Goal: Task Accomplishment & Management: Manage account settings

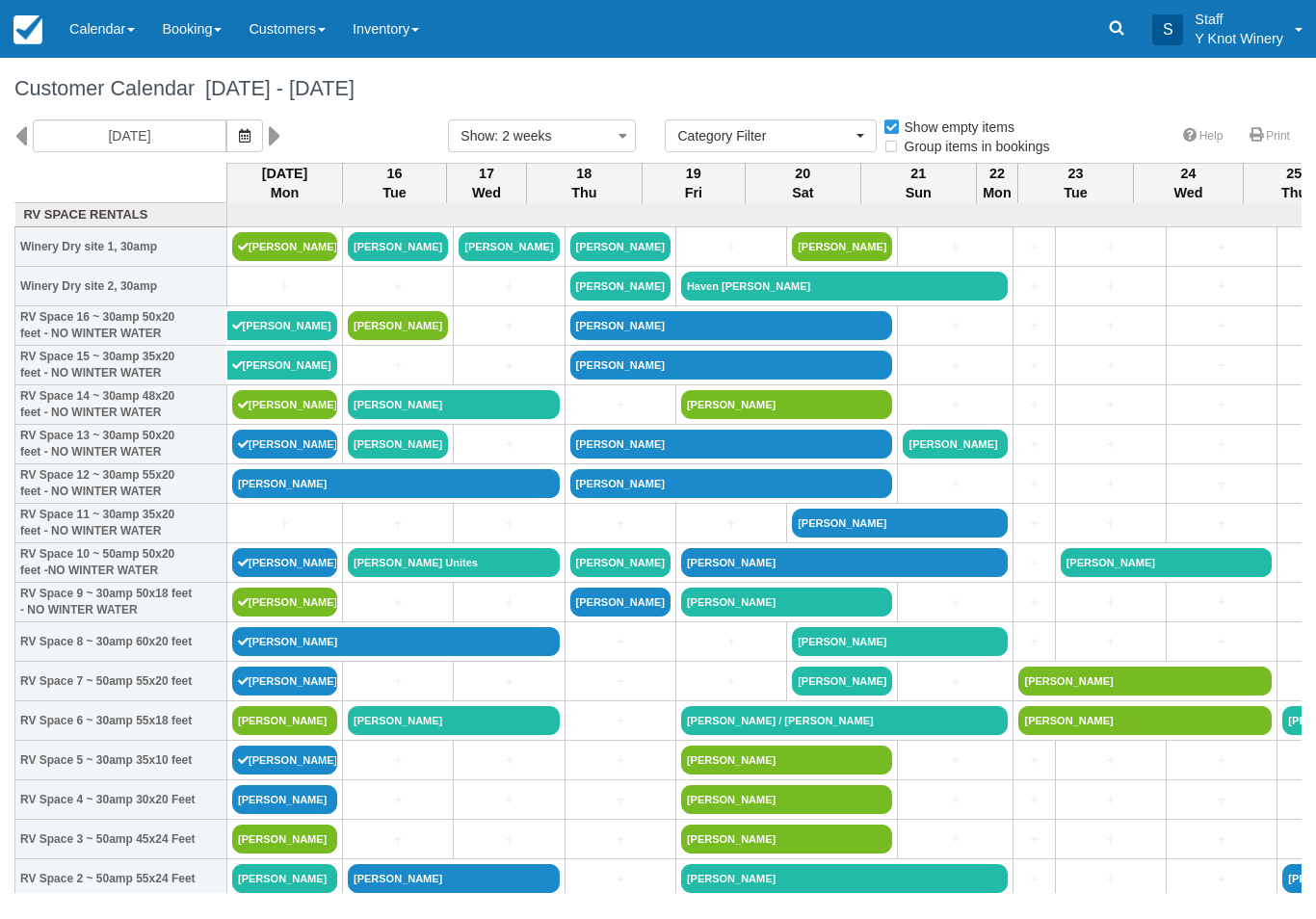
select select
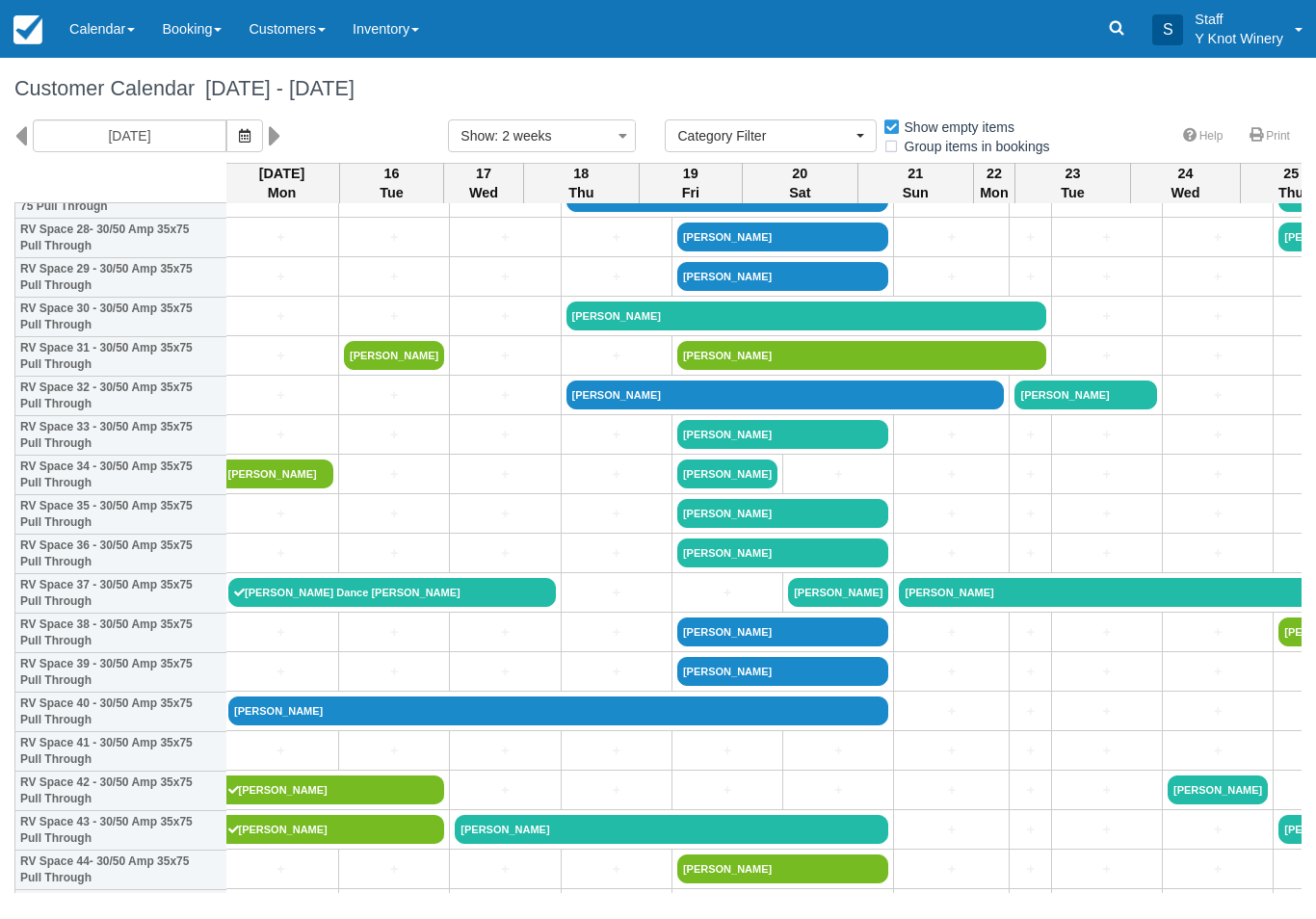
scroll to position [1157, 4]
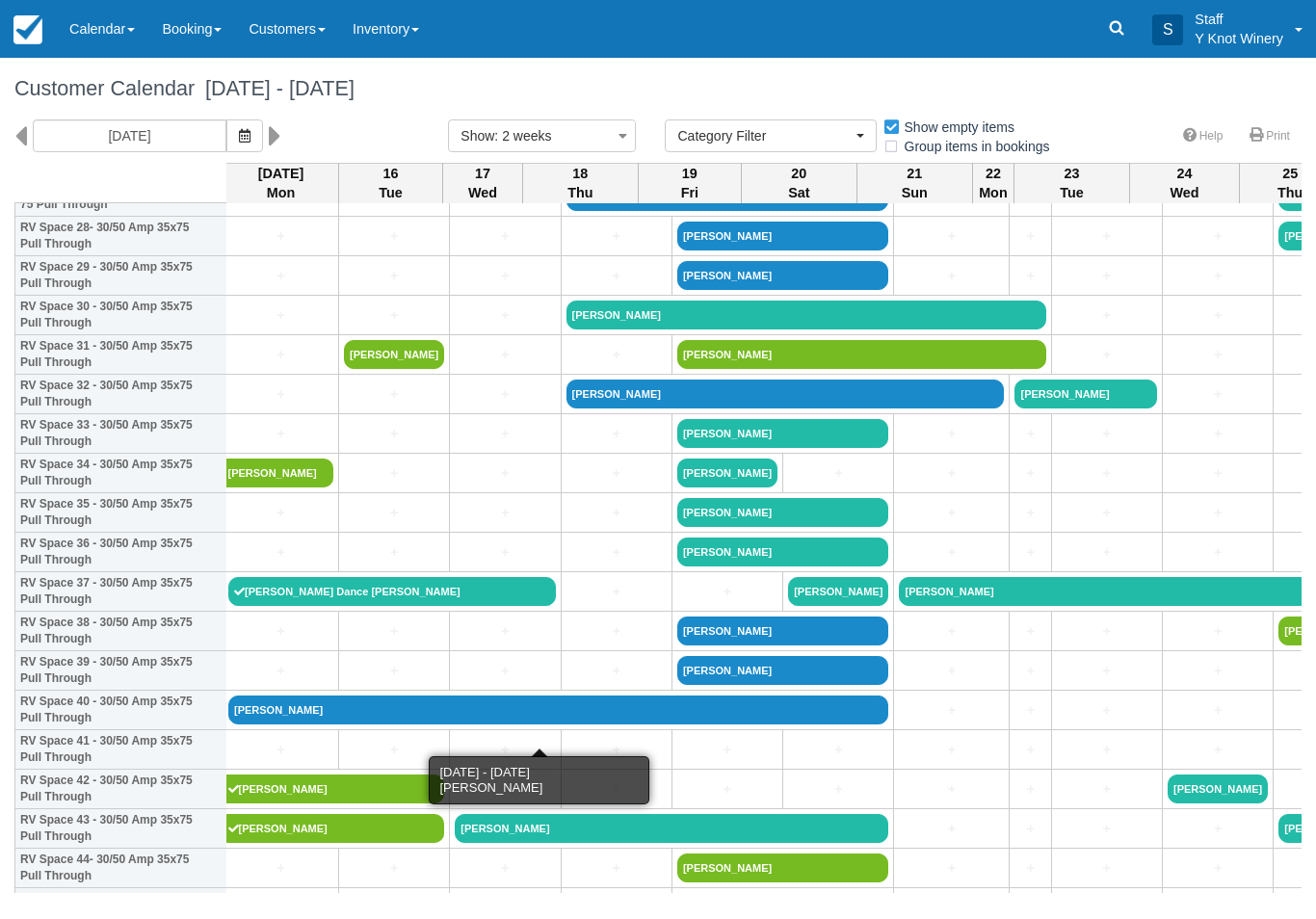
click at [284, 723] on link "[PERSON_NAME]" at bounding box center [558, 710] width 660 height 29
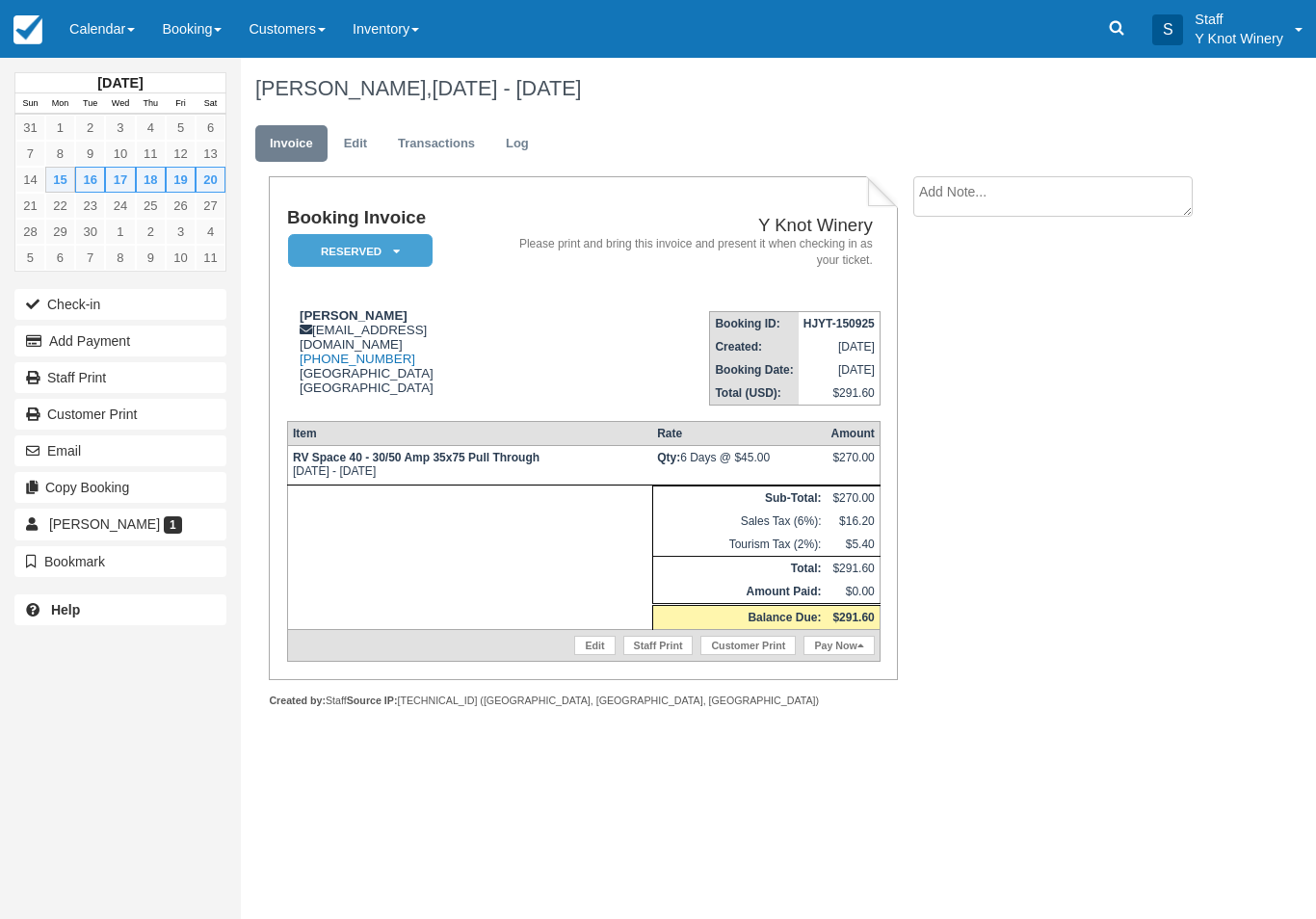
click at [844, 656] on link "Pay Now" at bounding box center [839, 646] width 71 height 20
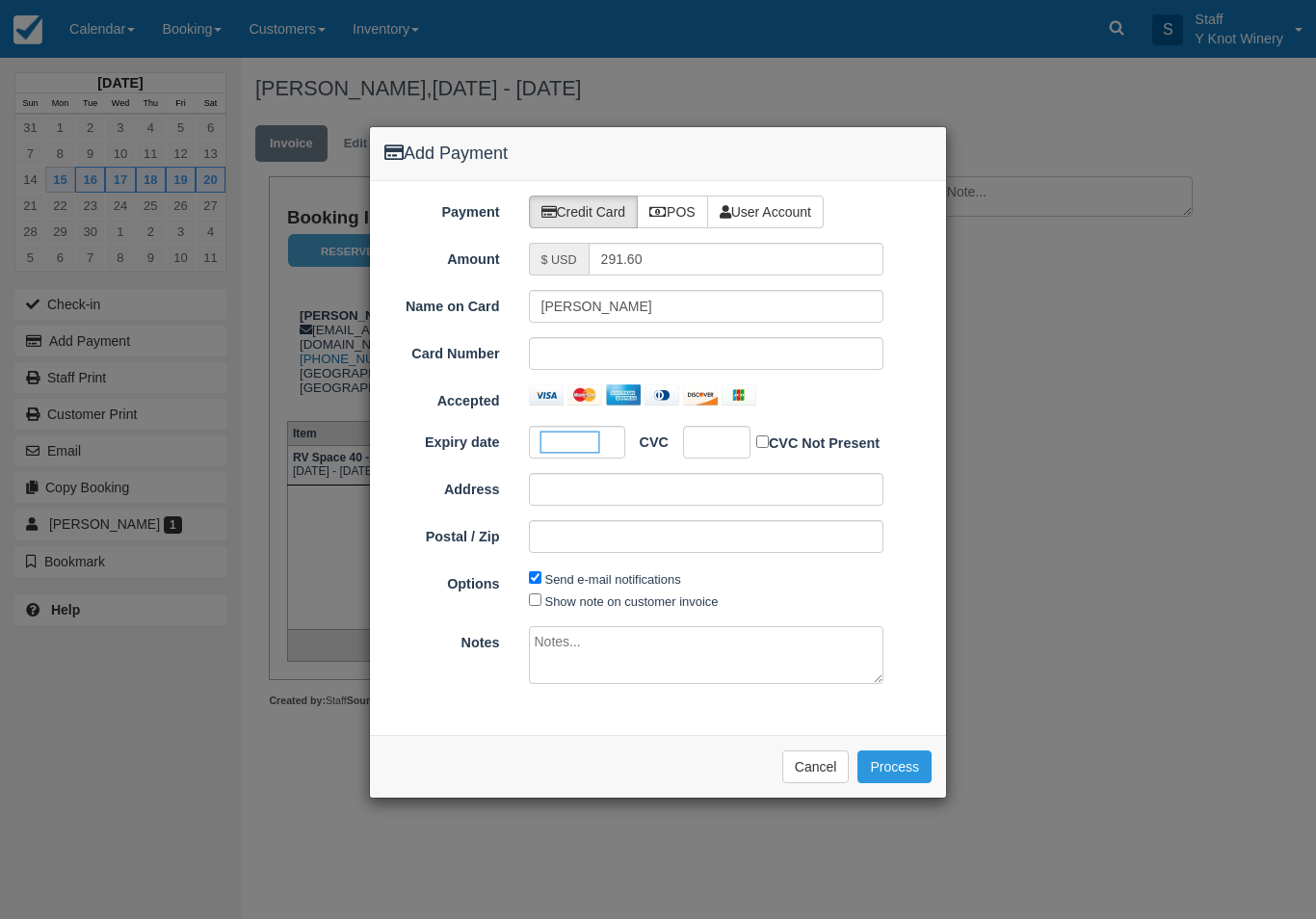
click at [719, 426] on div at bounding box center [716, 441] width 68 height 32
click at [715, 457] on div at bounding box center [716, 441] width 68 height 32
click at [723, 458] on ol "Expiry date CVC CVC Not Present Address Postal / Zip Pay $291.60 USD" at bounding box center [658, 496] width 547 height 143
click at [892, 751] on button "Process" at bounding box center [895, 767] width 75 height 32
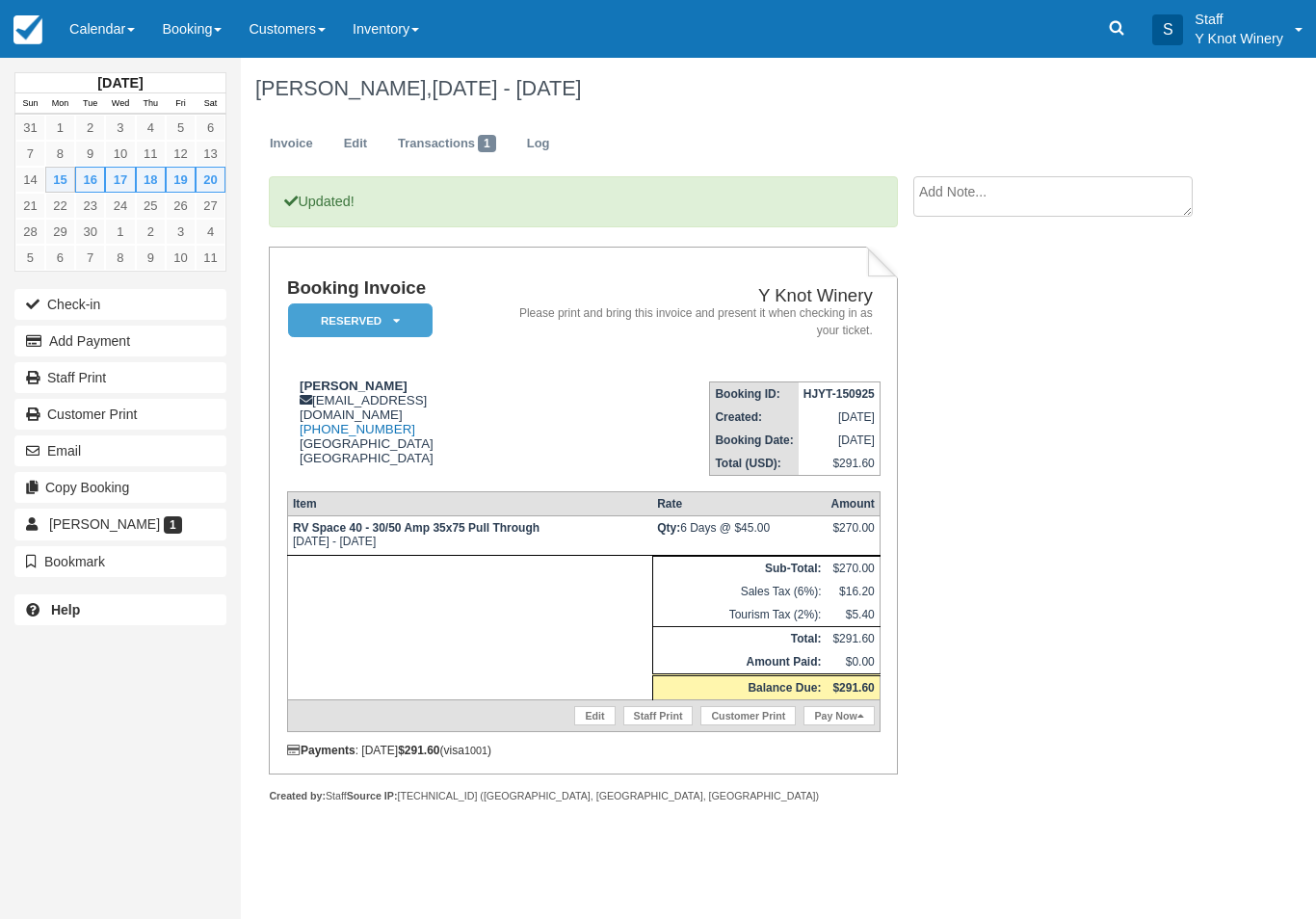
click at [90, 308] on button "Check-in" at bounding box center [121, 304] width 212 height 30
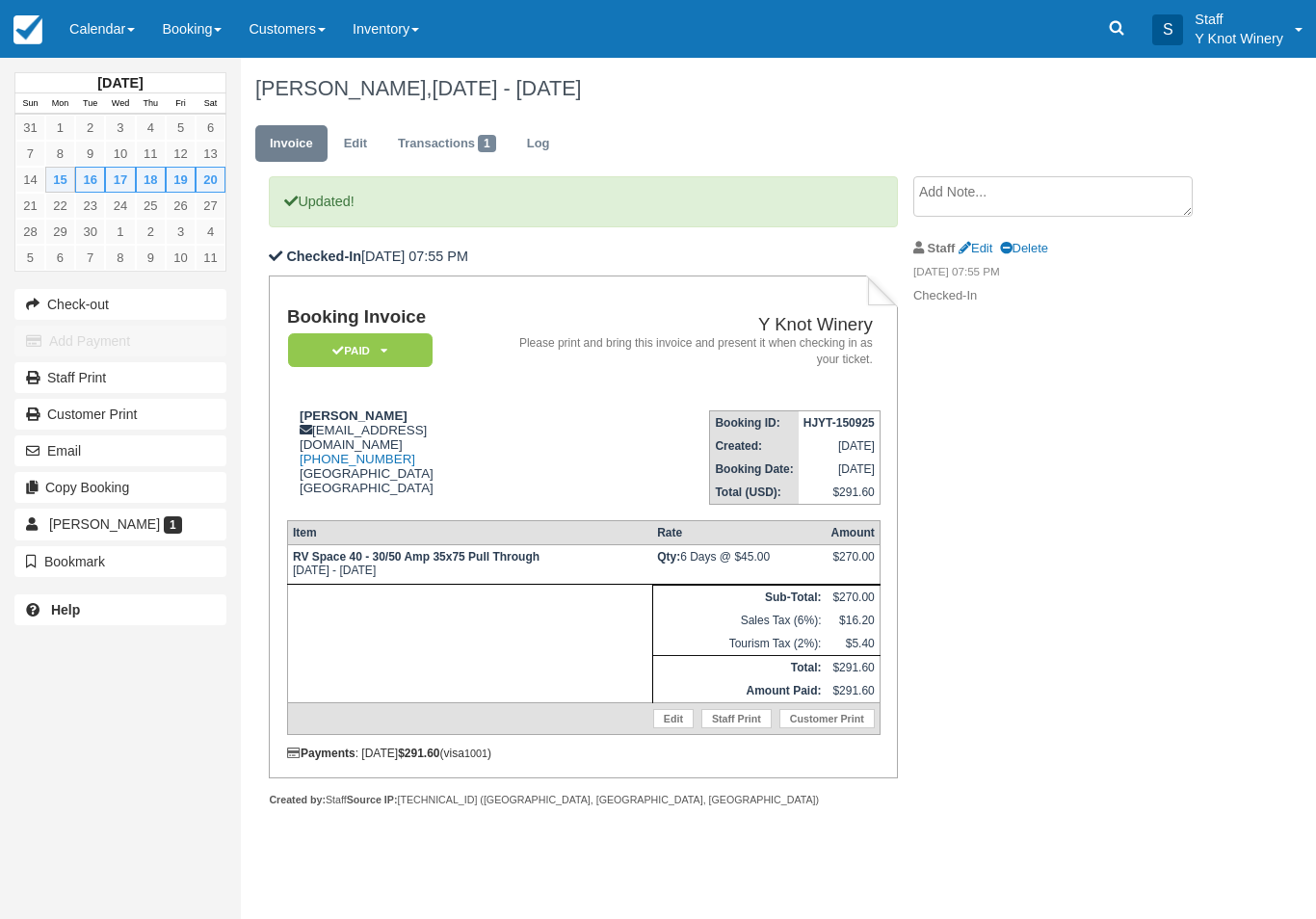
click at [117, 21] on link "Calendar" at bounding box center [102, 29] width 92 height 58
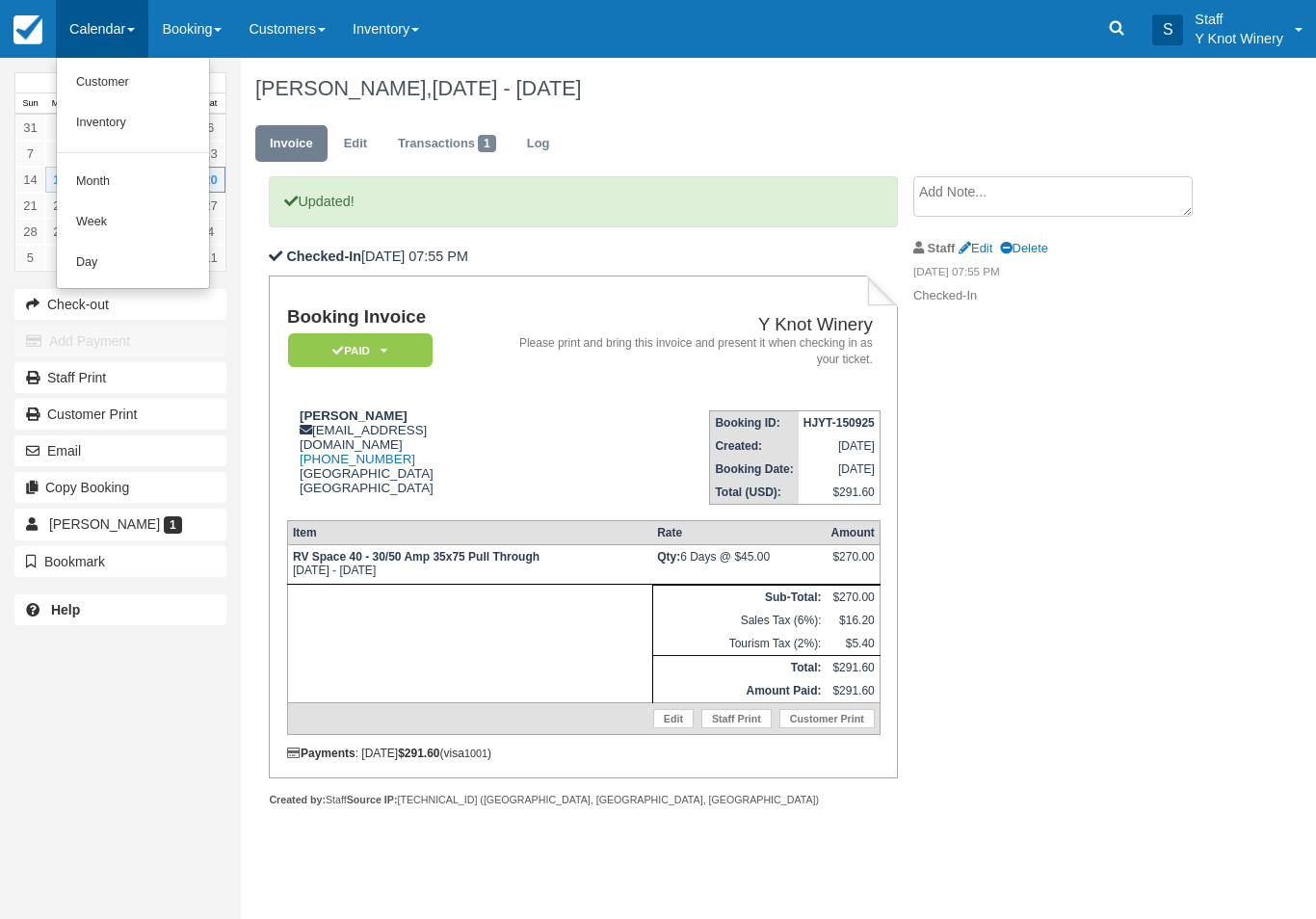
click at [101, 65] on link "Customer" at bounding box center [133, 83] width 152 height 40
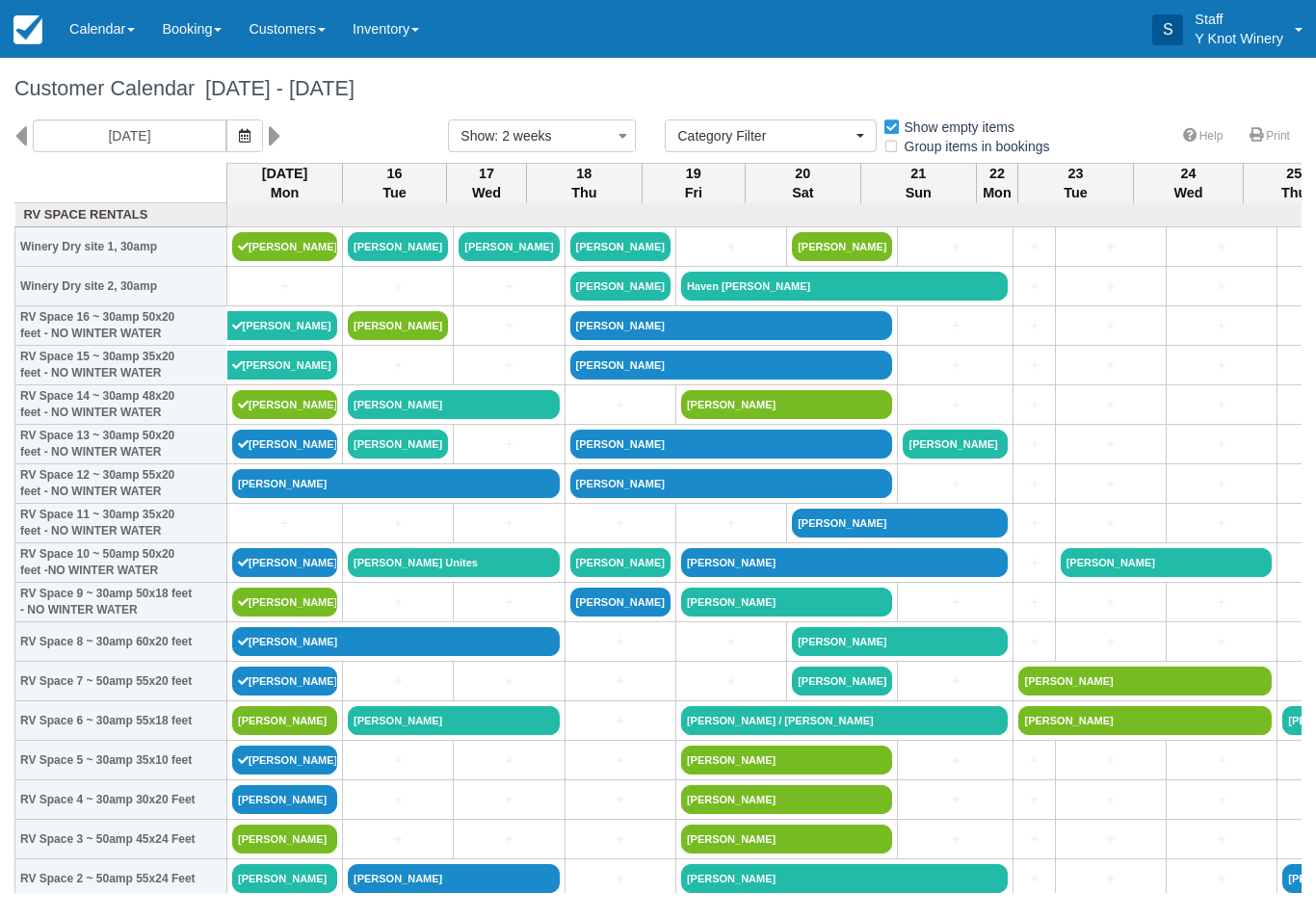
select select
click at [100, 33] on link "Calendar" at bounding box center [102, 29] width 92 height 58
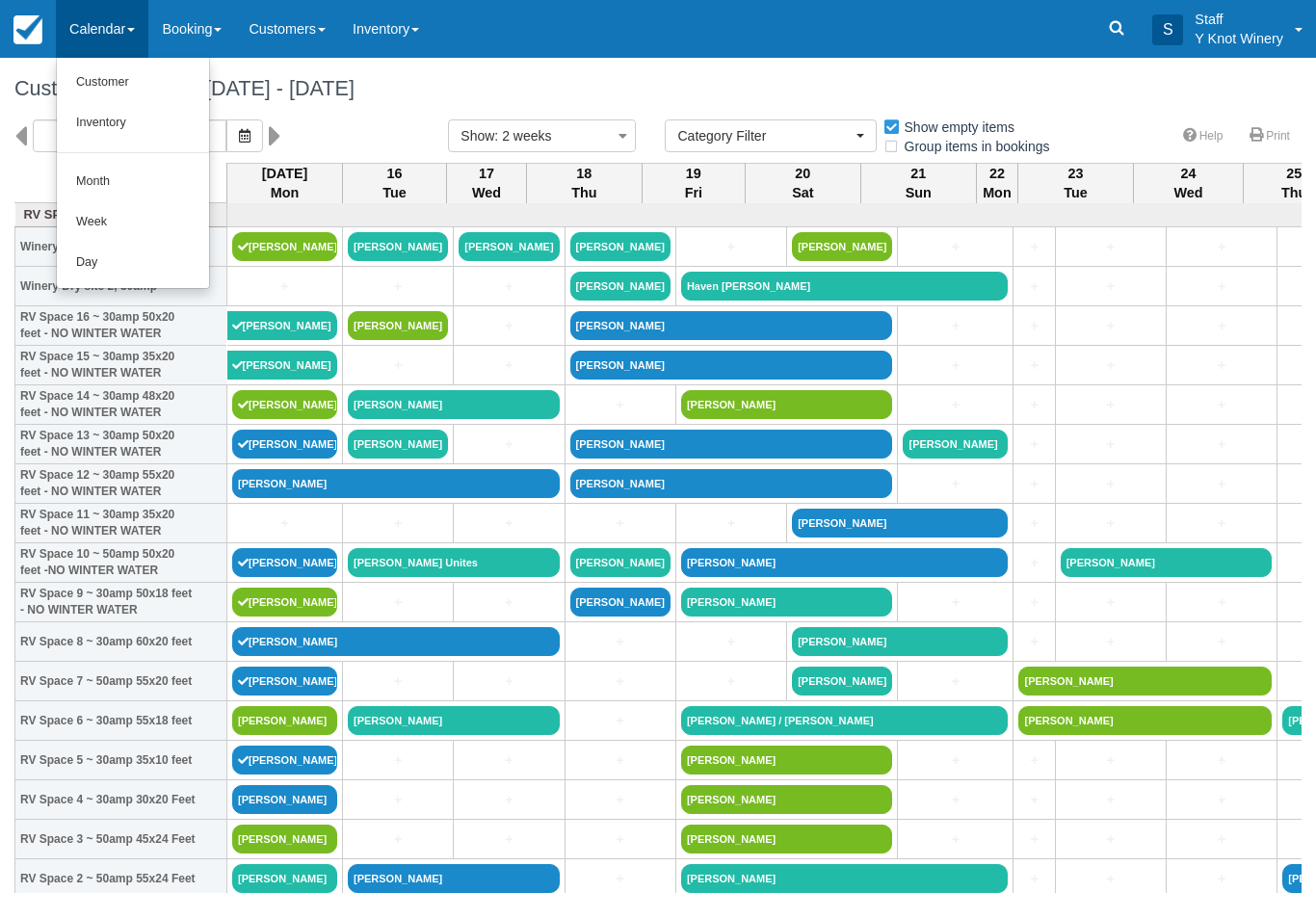
click at [124, 94] on link "Customer" at bounding box center [133, 83] width 152 height 40
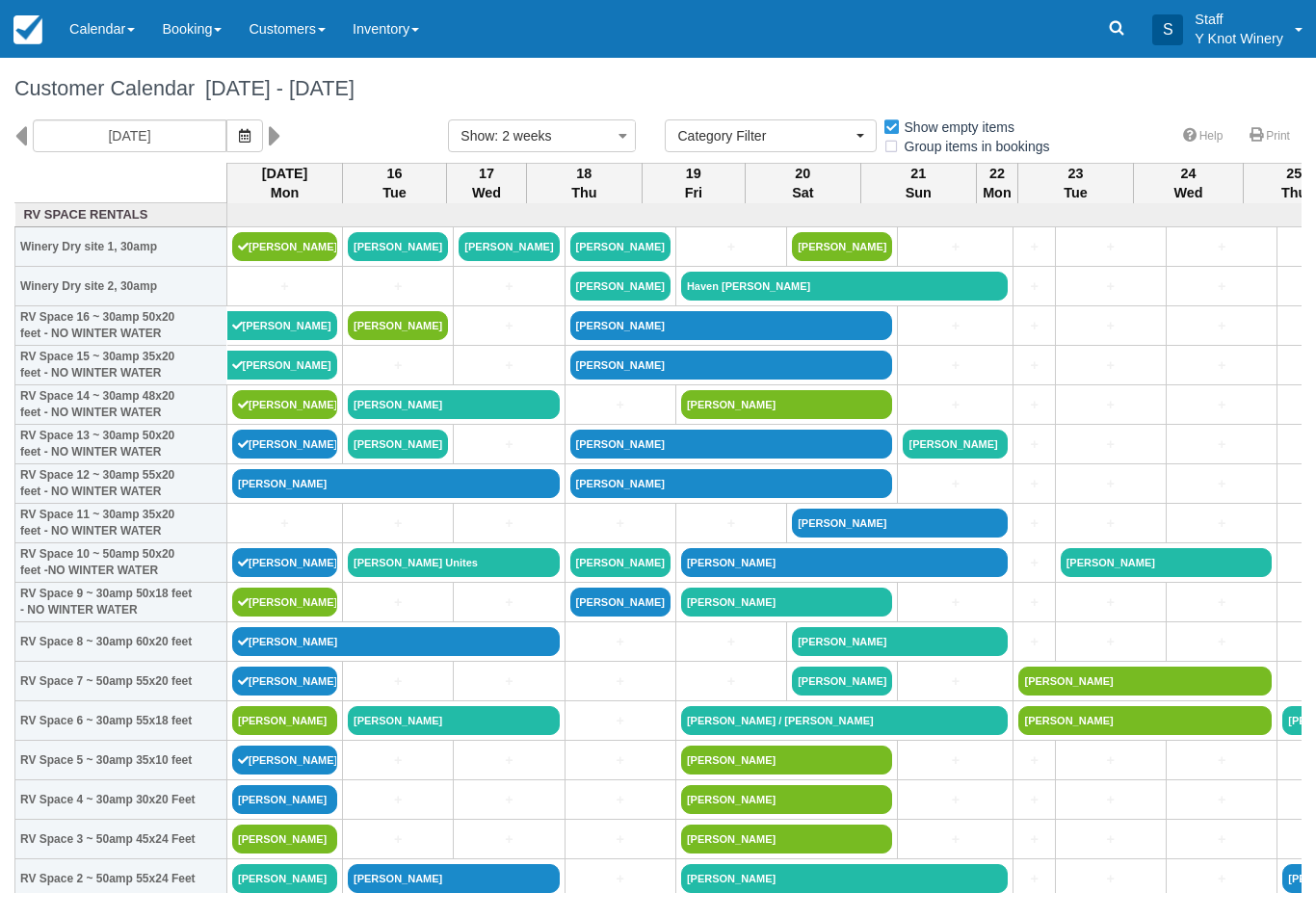
select select
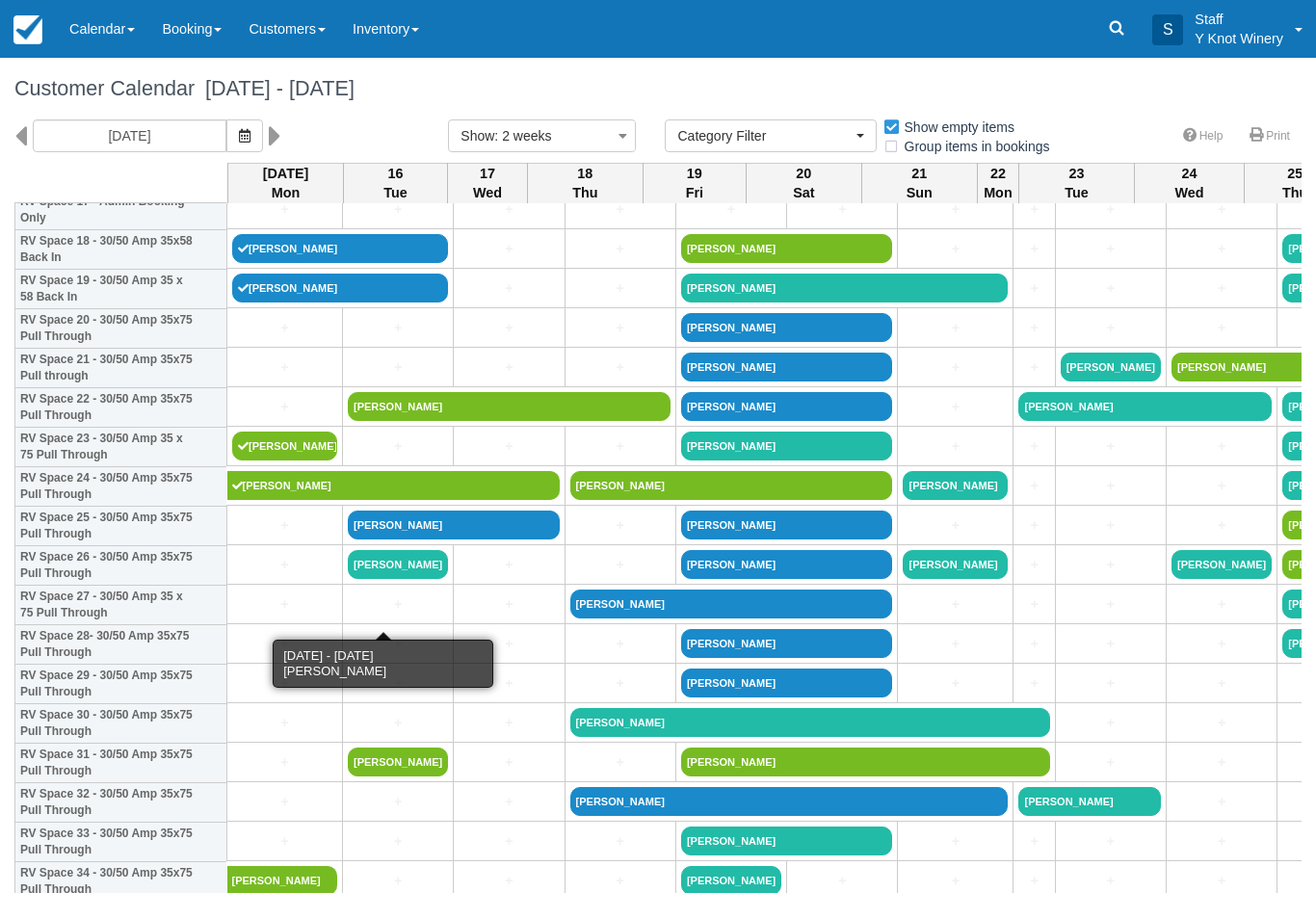
scroll to position [751, 0]
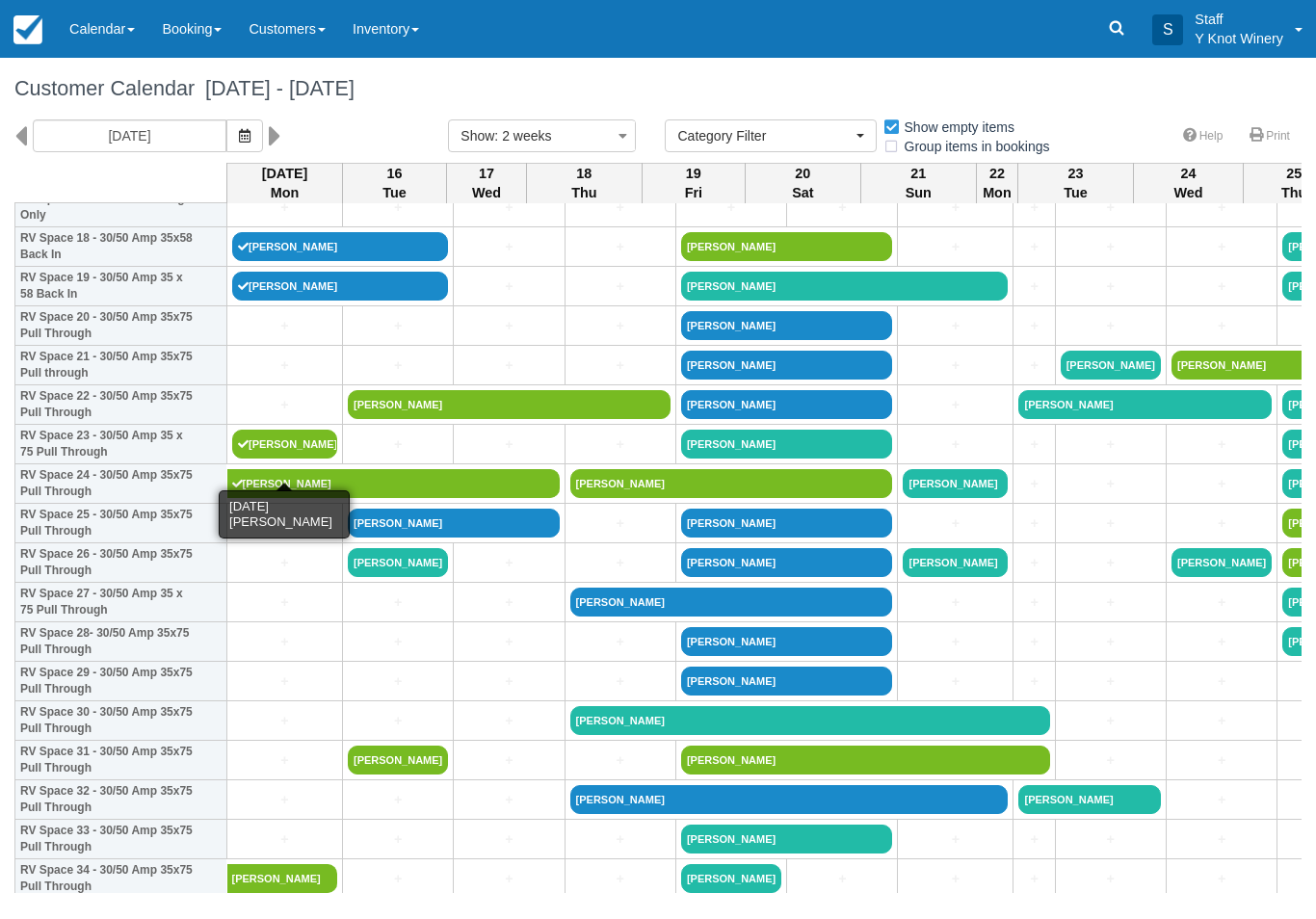
click at [296, 458] on link "[PERSON_NAME]" at bounding box center [284, 443] width 105 height 29
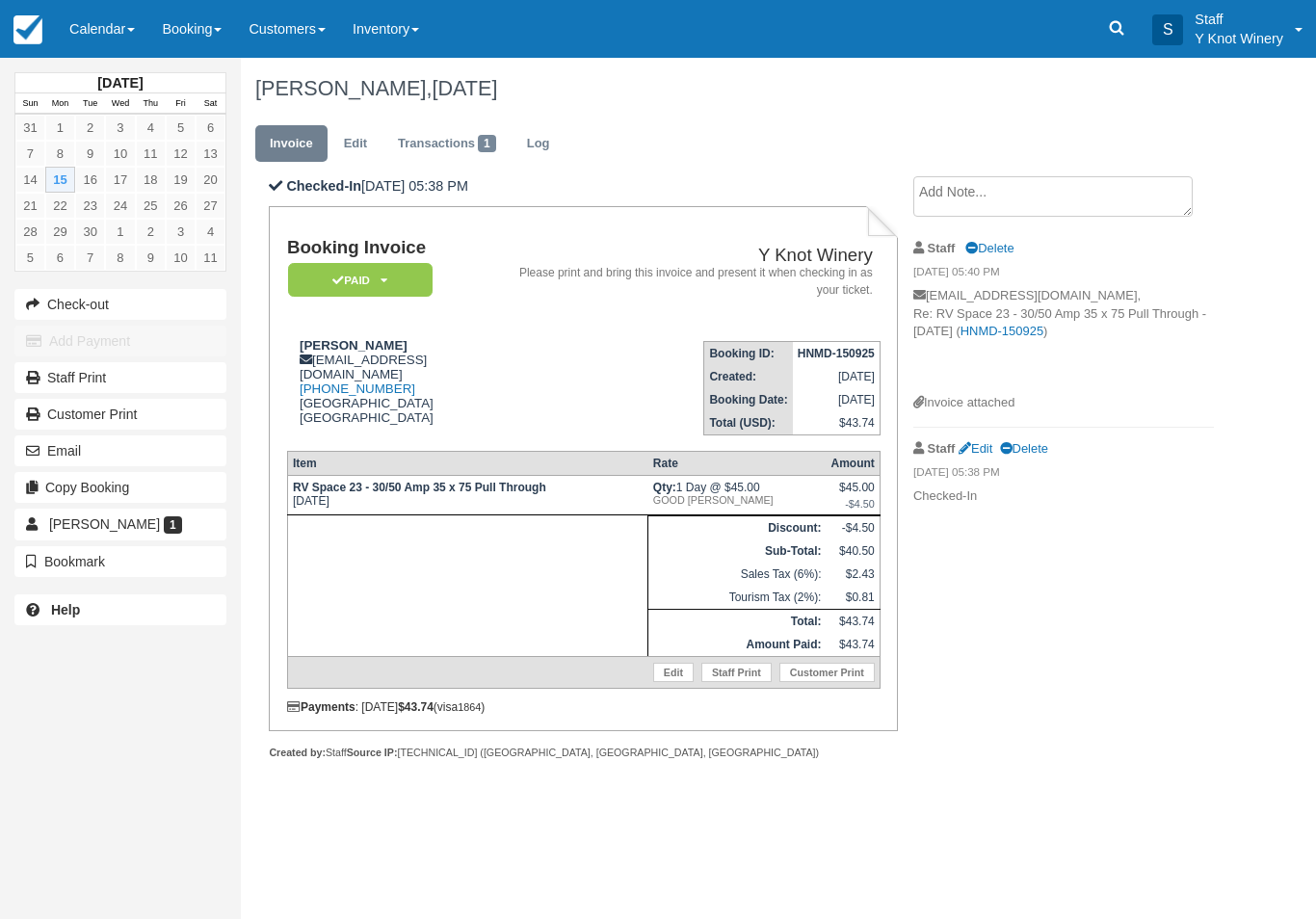
click at [667, 682] on link "Edit" at bounding box center [673, 673] width 40 height 20
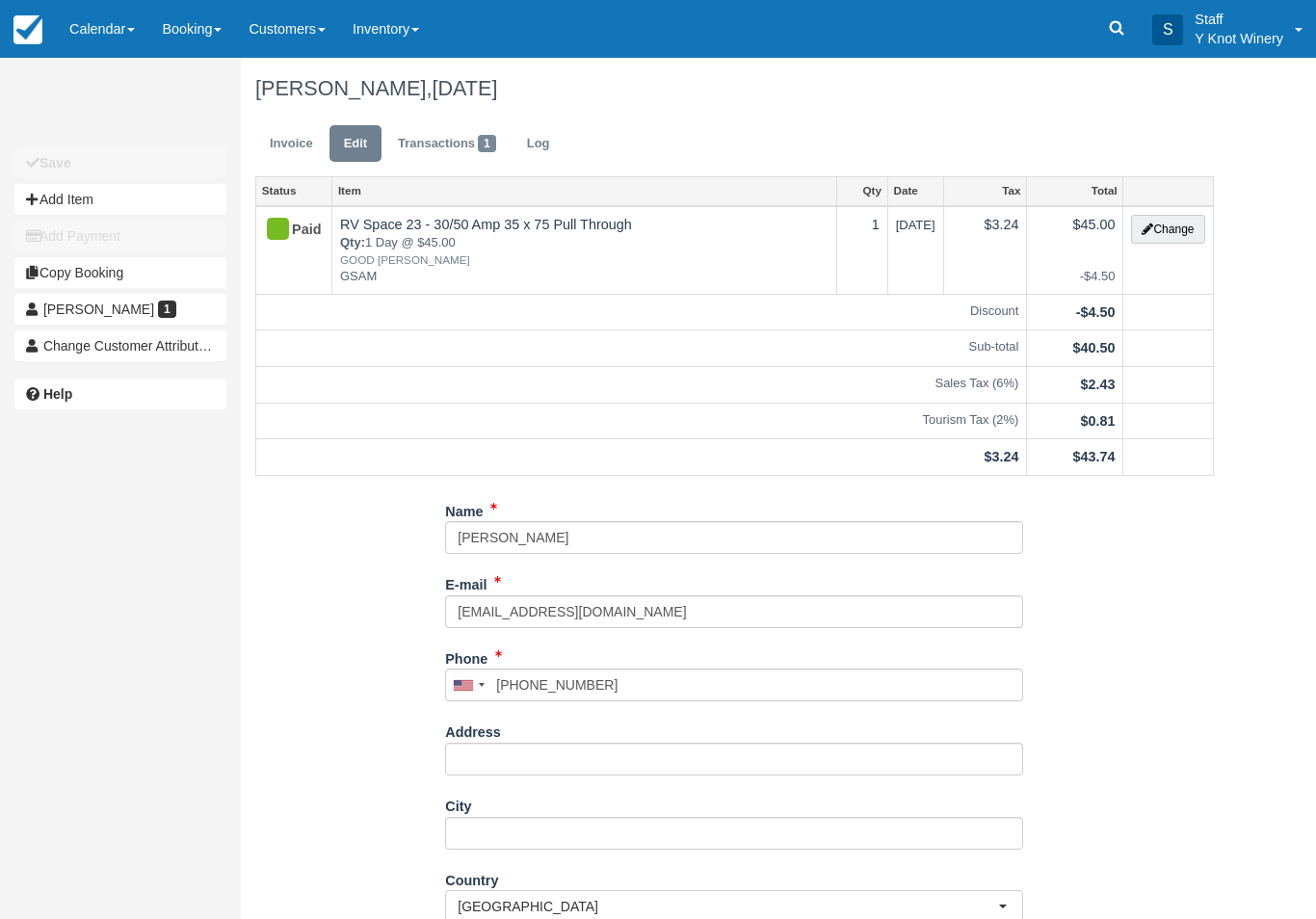
click at [1164, 234] on button "Change" at bounding box center [1168, 229] width 74 height 29
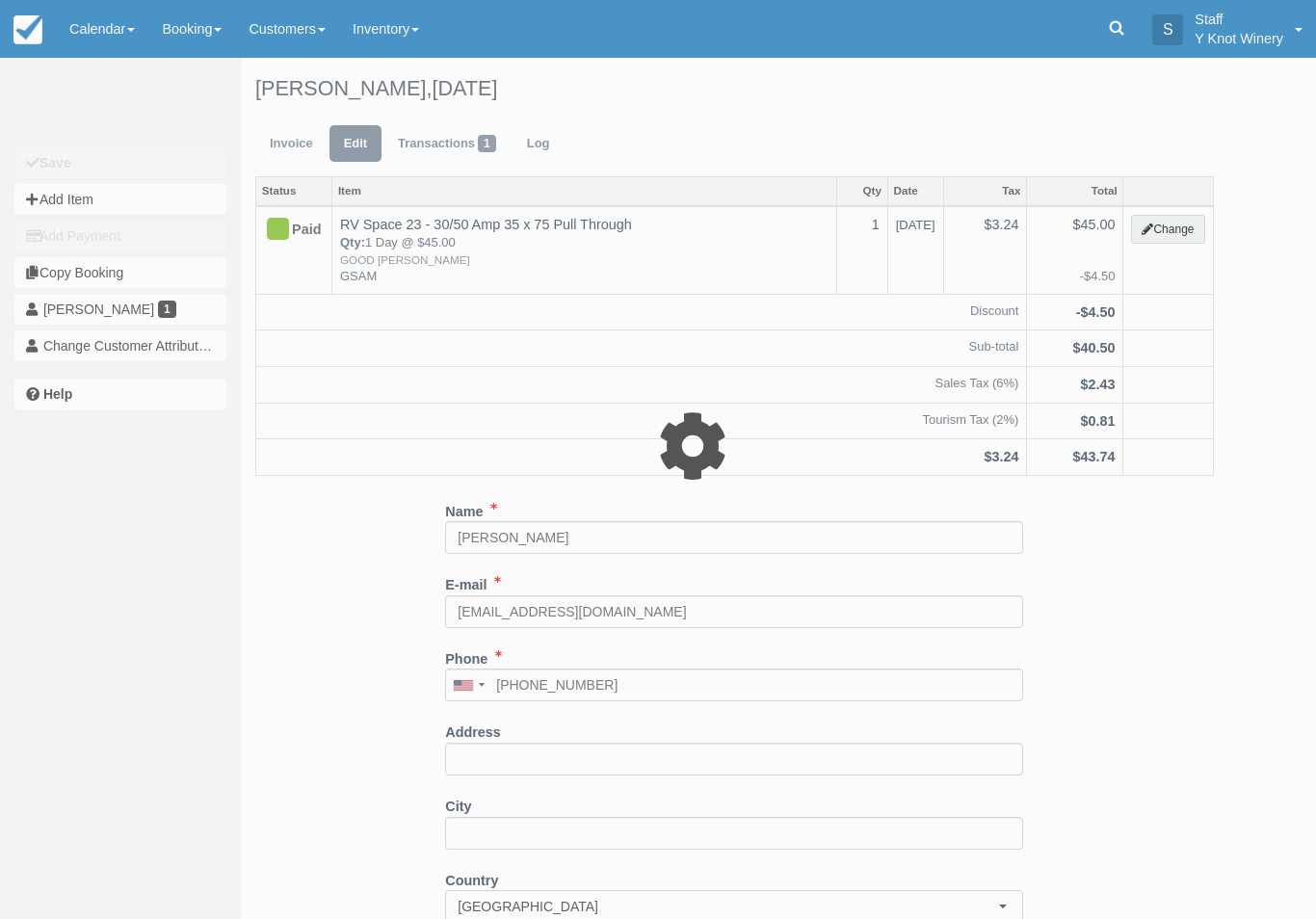
type input "45.00"
type input "GSAM"
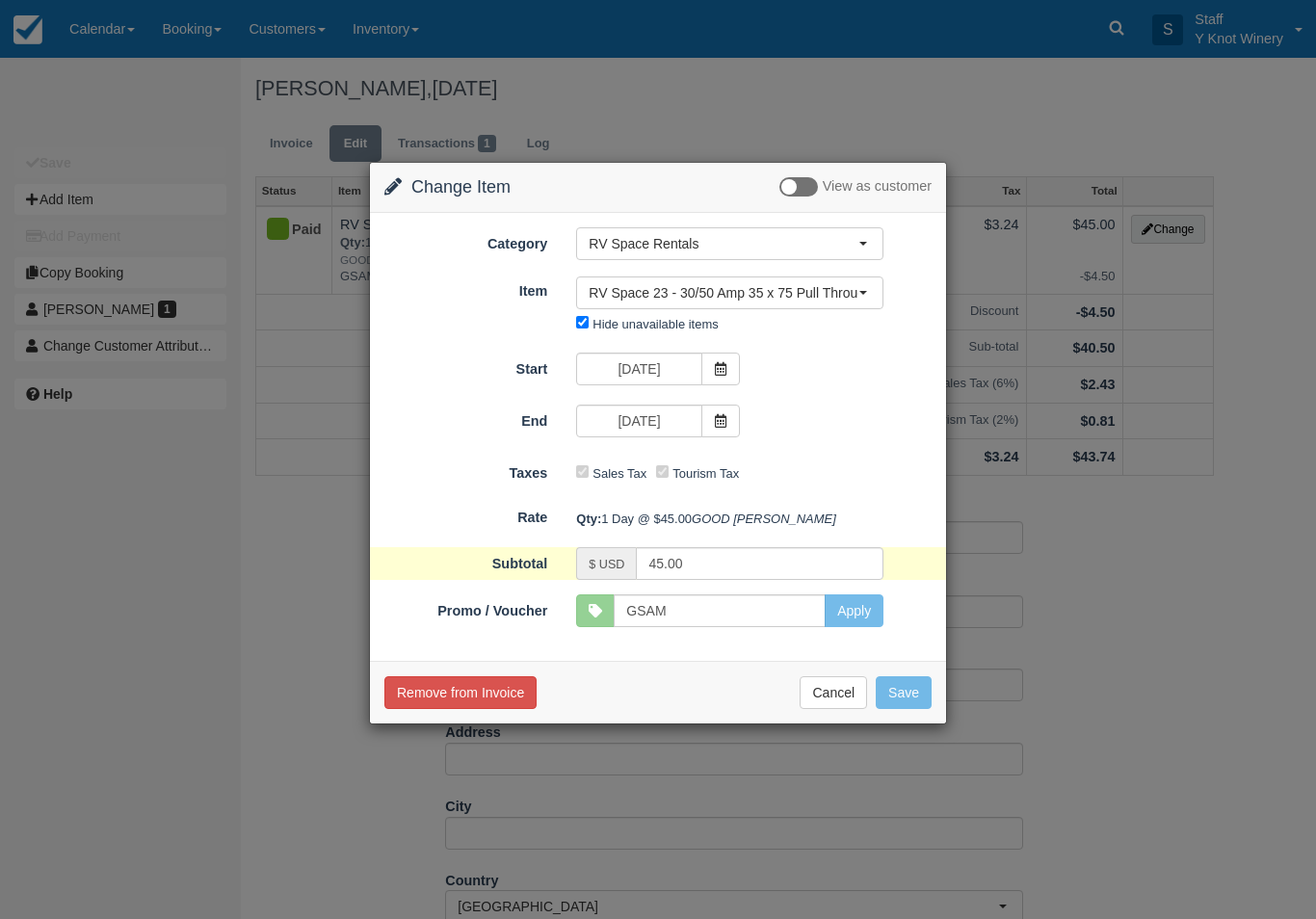
click at [725, 423] on icon at bounding box center [721, 422] width 14 height 14
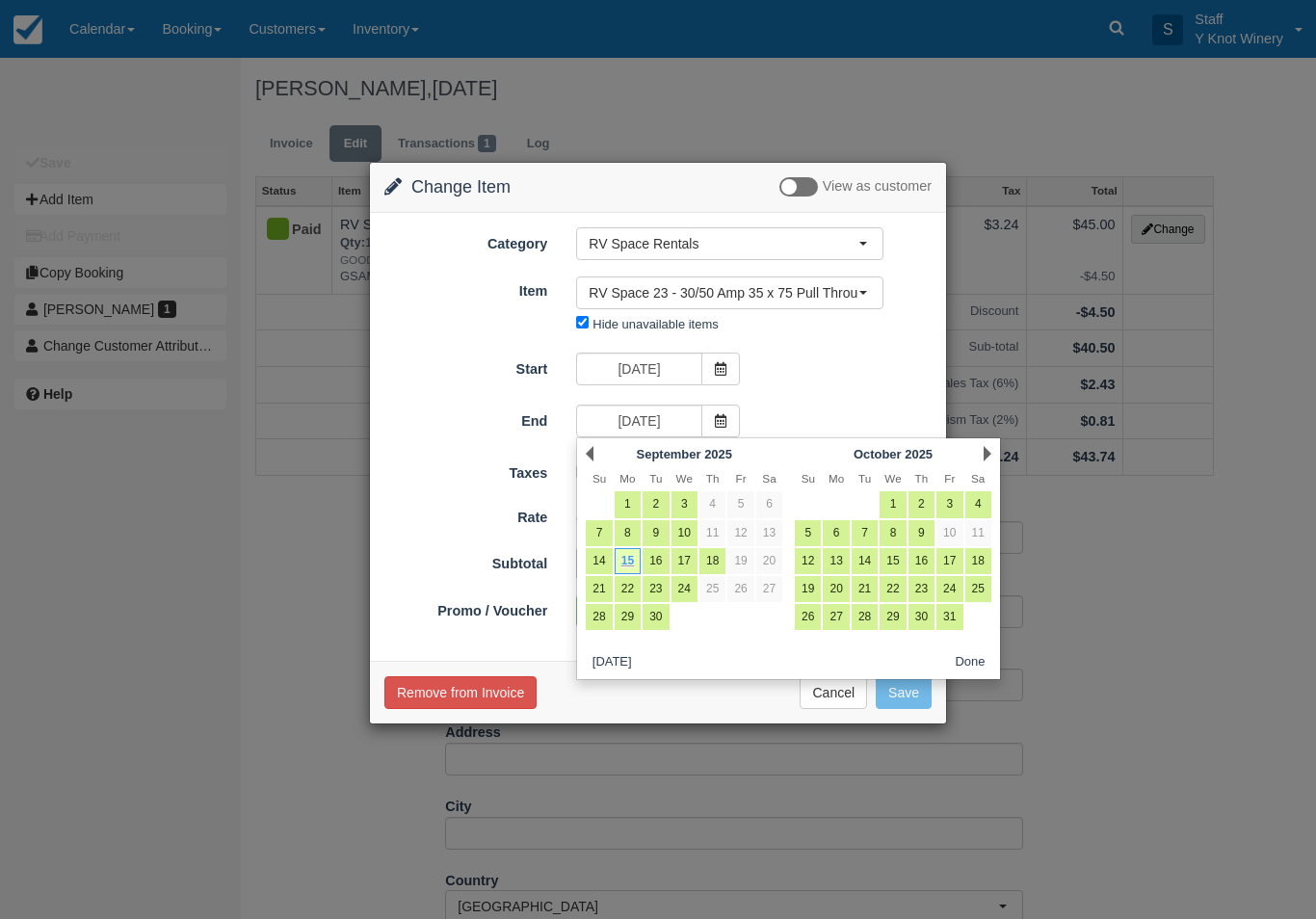
click at [664, 559] on link "16" at bounding box center [656, 561] width 26 height 26
type input "09/16/25"
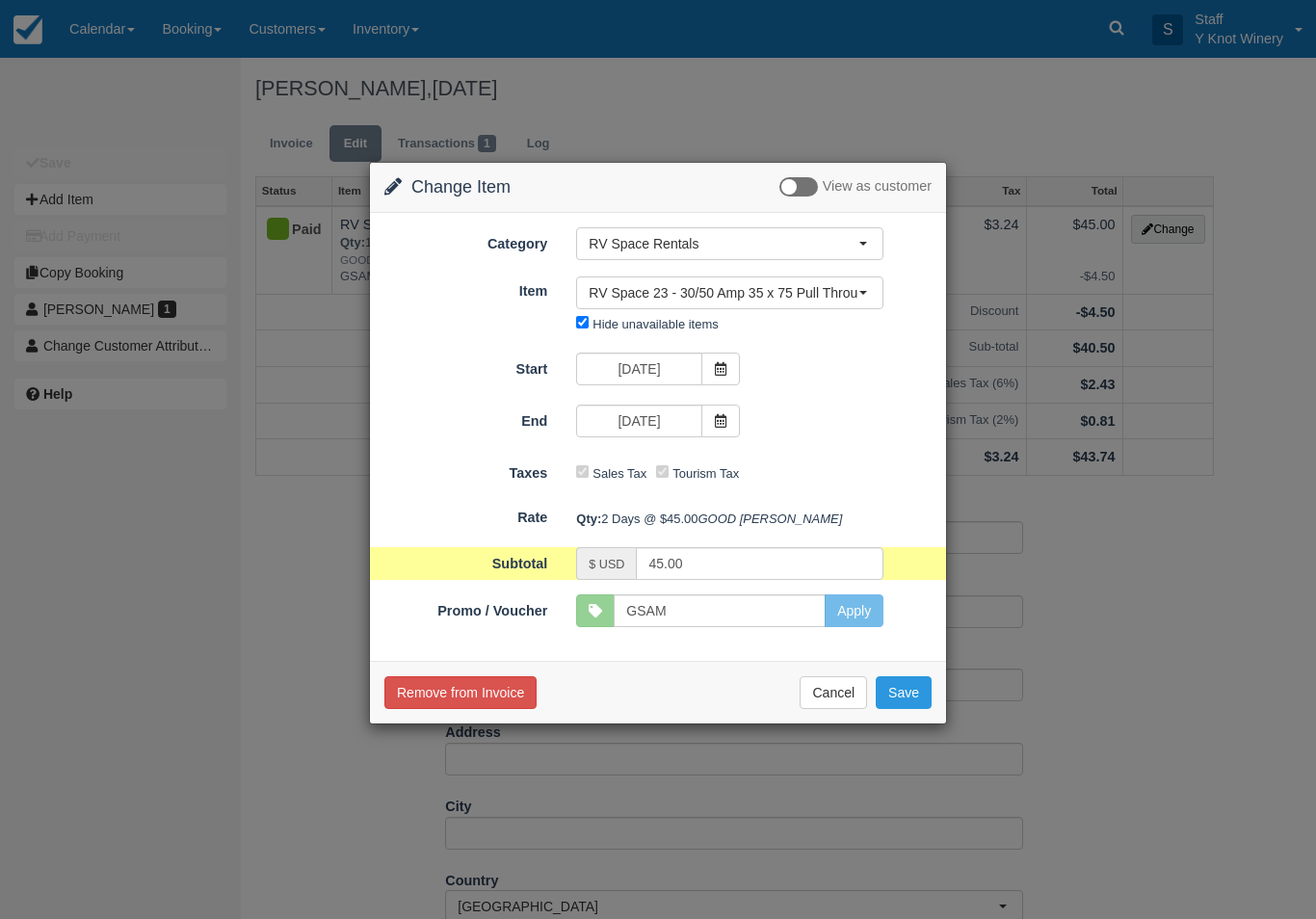
type input "90.00"
click at [907, 710] on button "Save" at bounding box center [903, 692] width 56 height 32
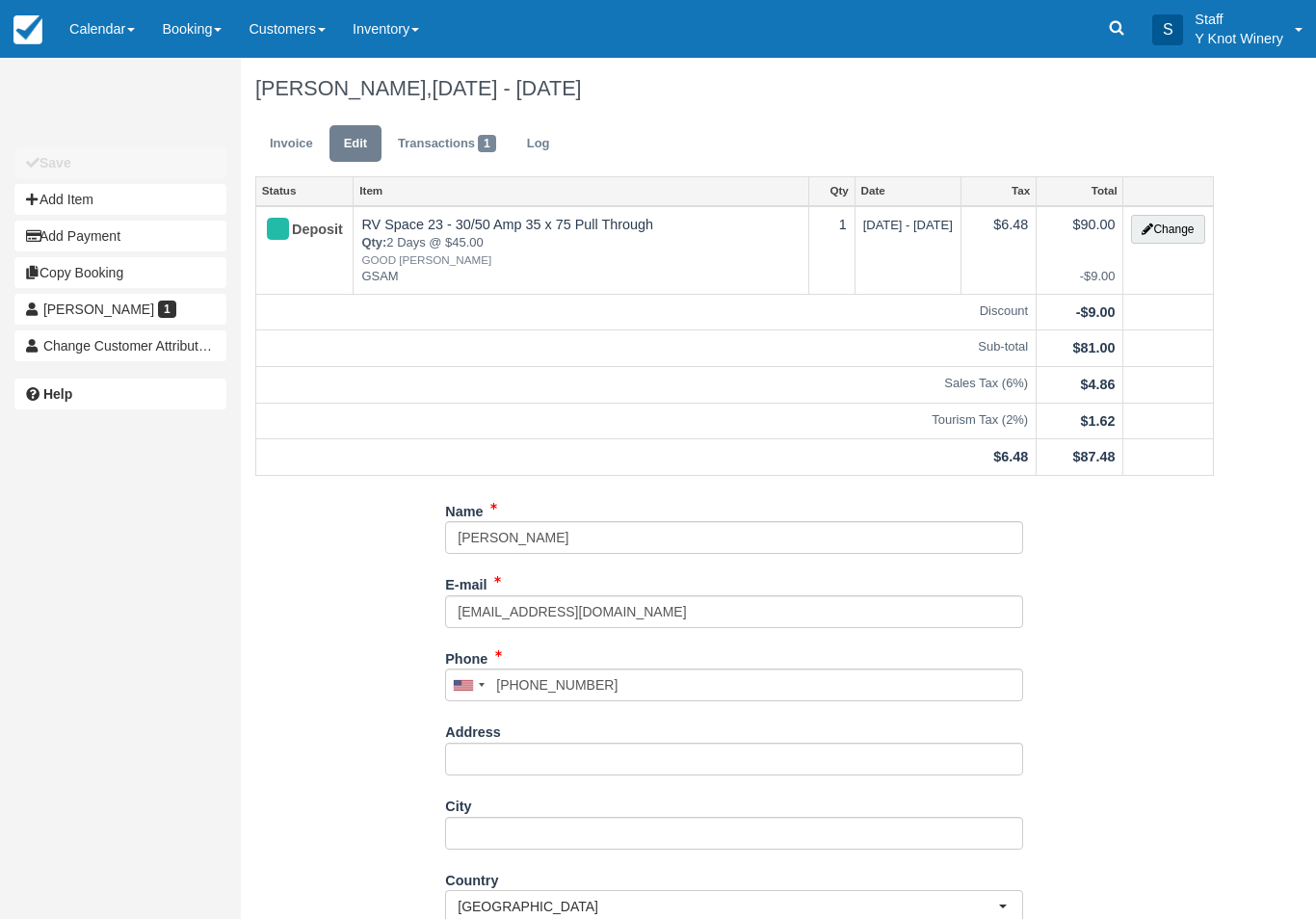
click at [288, 141] on link "Invoice" at bounding box center [292, 144] width 73 height 37
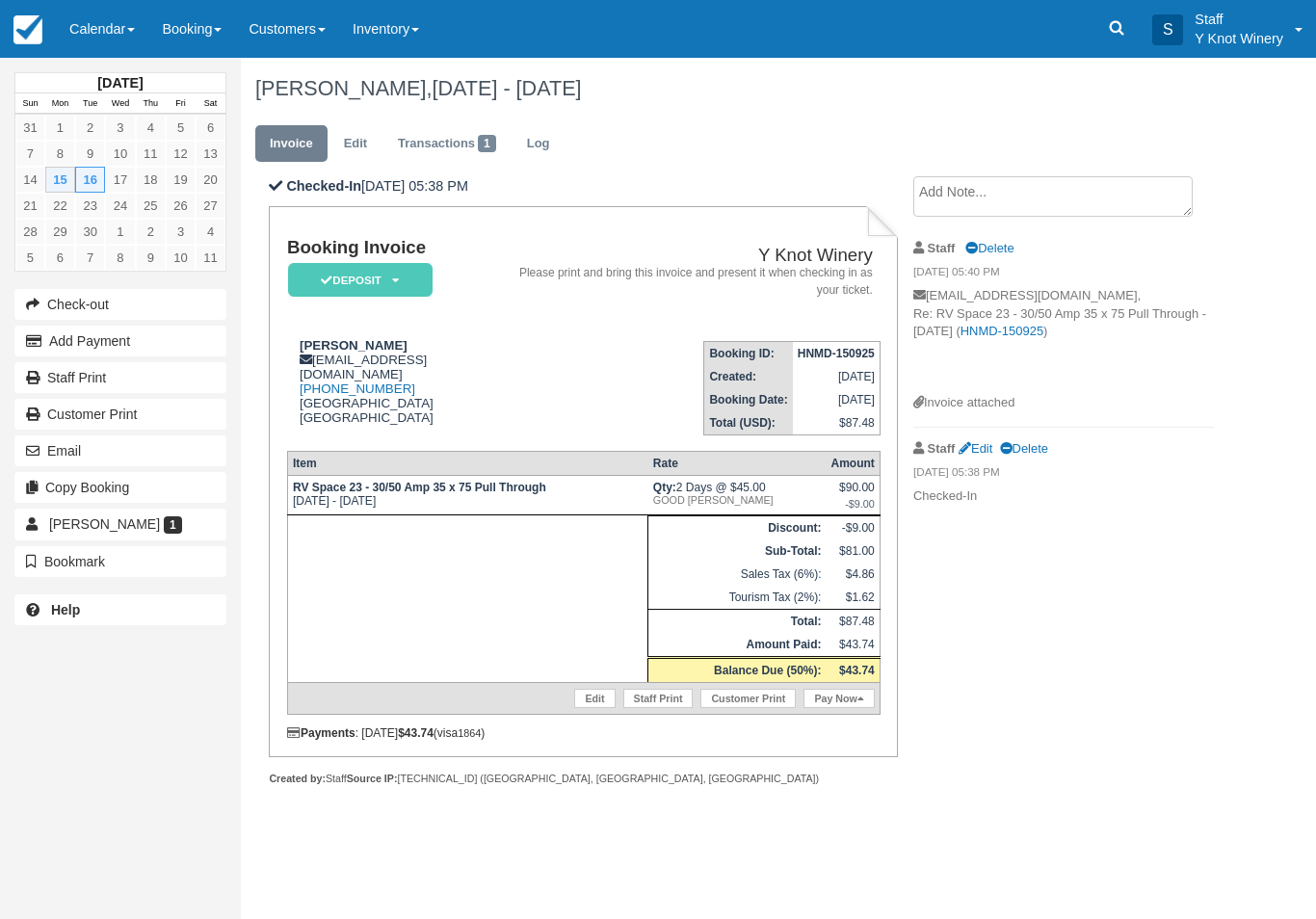
click at [833, 709] on link "Pay Now" at bounding box center [839, 699] width 71 height 20
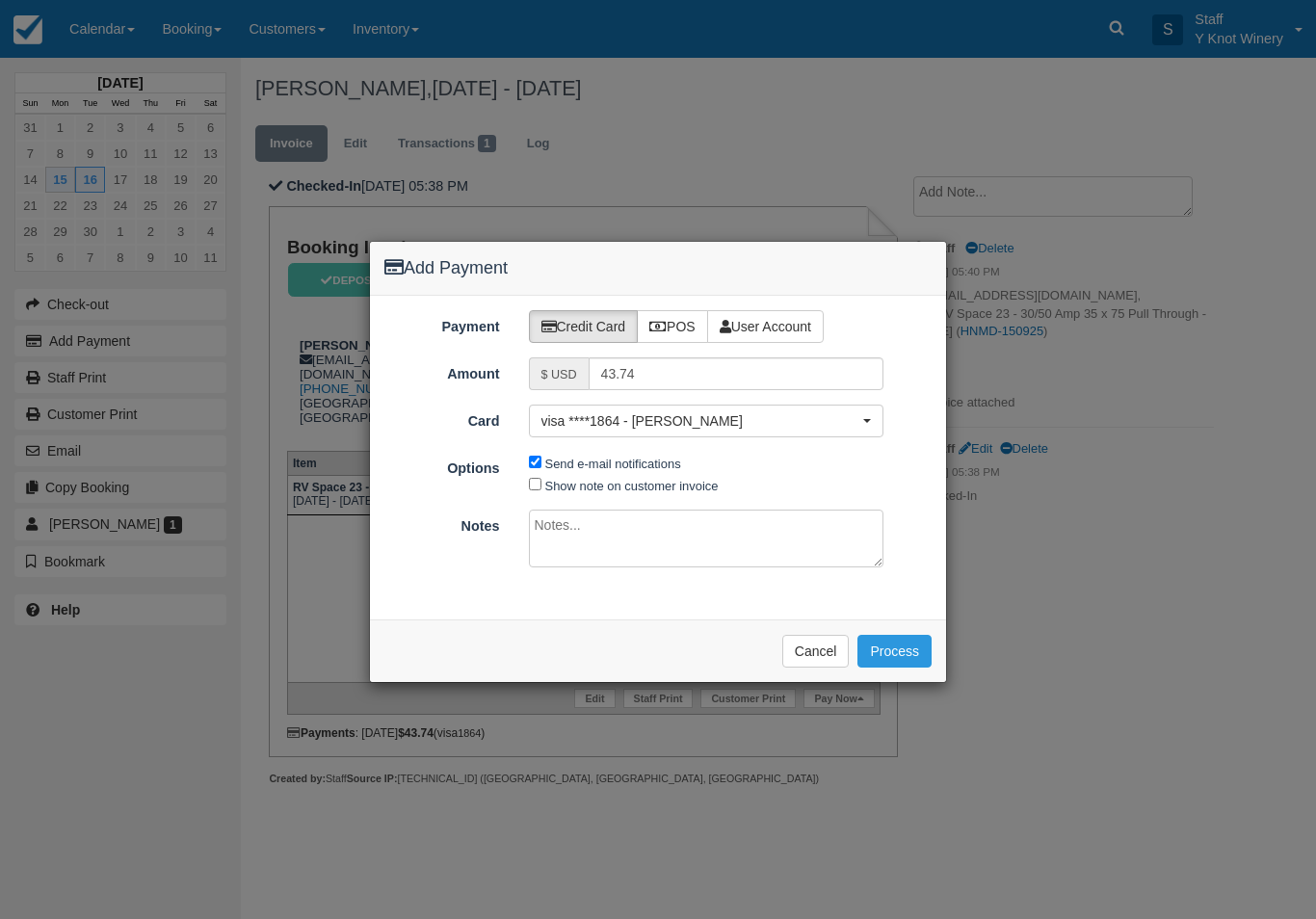
click at [621, 480] on label "Show note on customer invoice" at bounding box center [632, 486] width 174 height 15
click at [542, 480] on input "Show note on customer invoice" at bounding box center [535, 484] width 13 height 13
checkbox input "true"
click at [904, 647] on button "Process" at bounding box center [895, 651] width 75 height 32
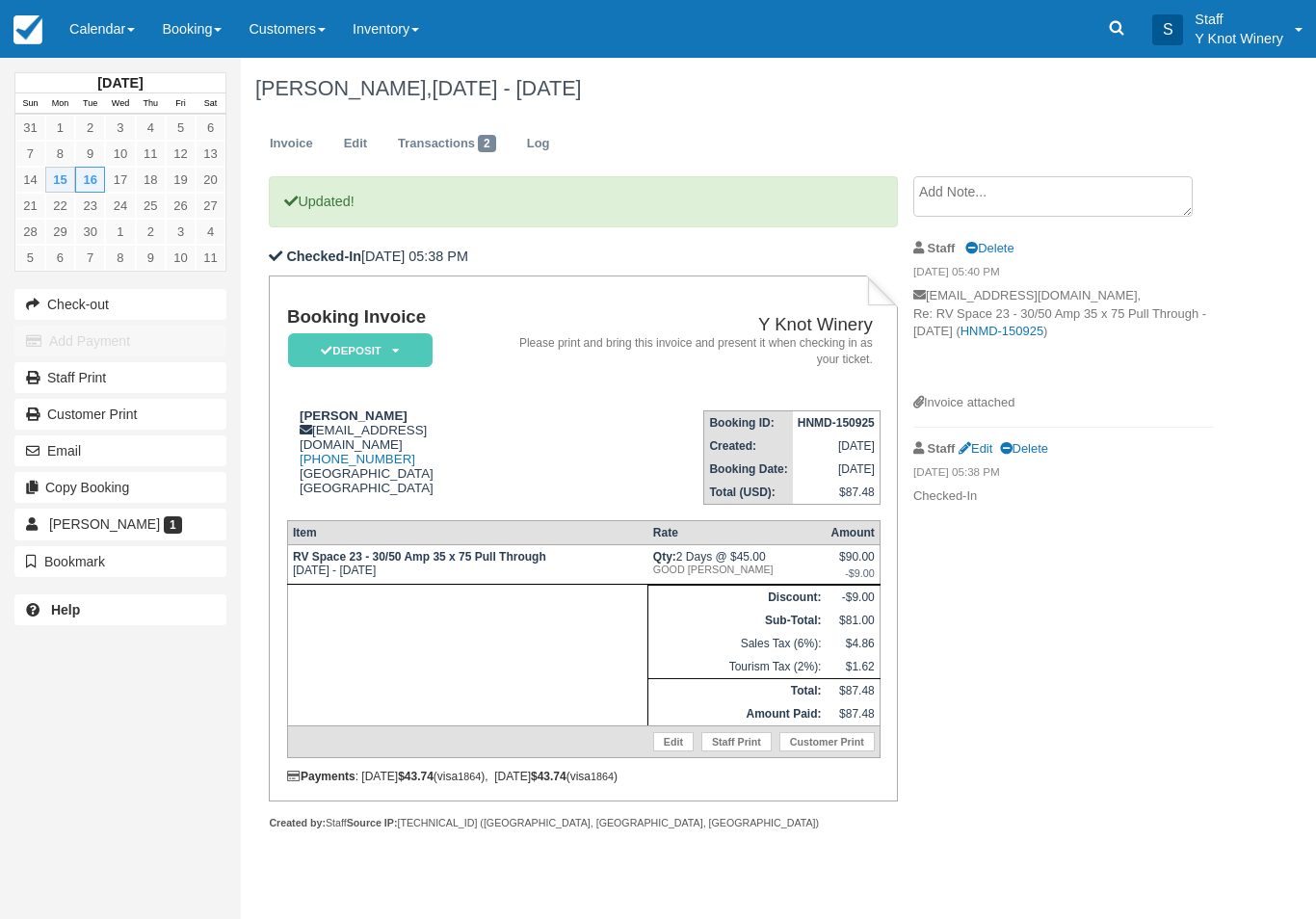
click at [57, 455] on button "Email" at bounding box center [121, 450] width 212 height 30
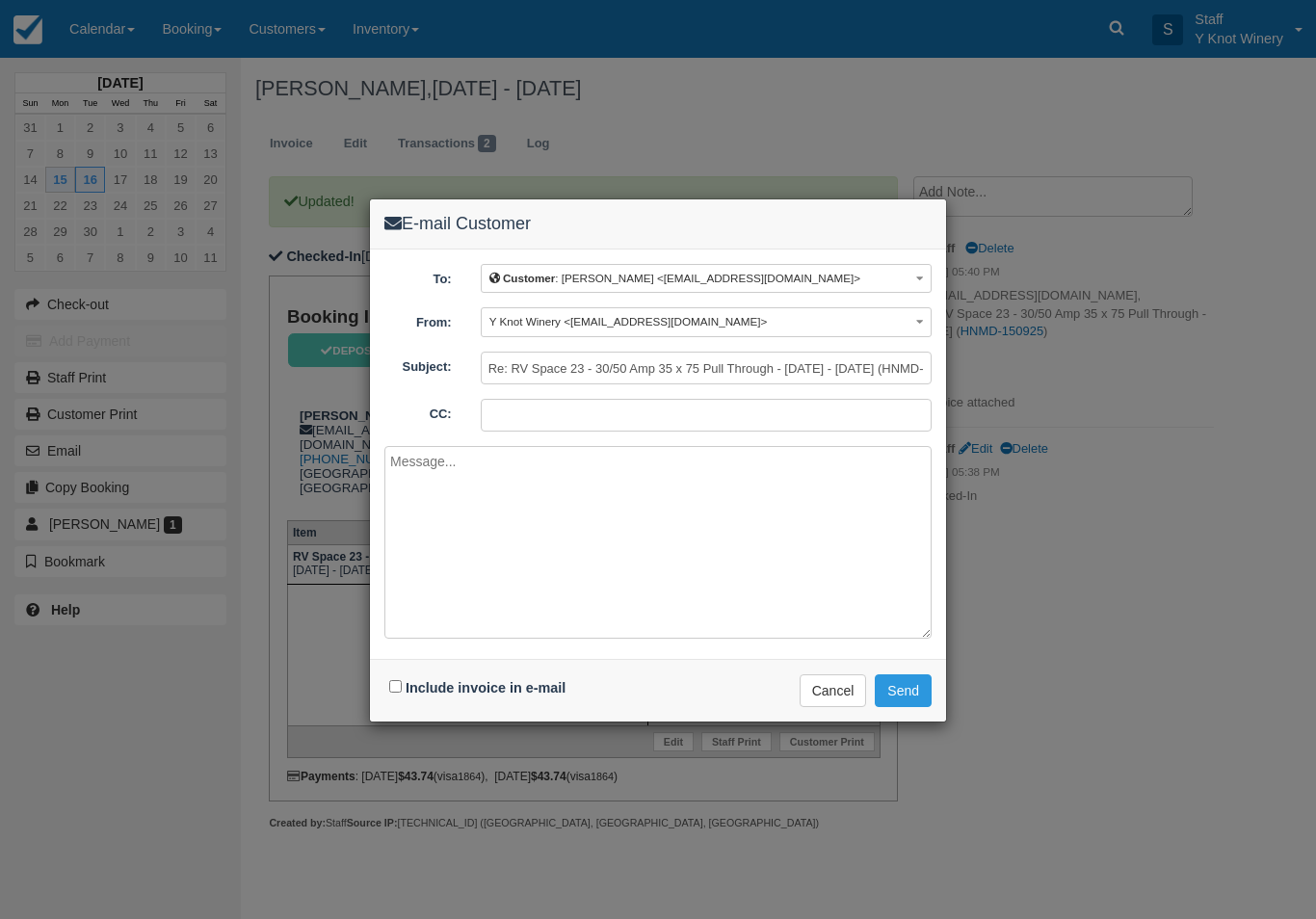
click at [425, 687] on label "Include invoice in e-mail" at bounding box center [486, 688] width 160 height 16
click at [402, 687] on input "Include invoice in e-mail" at bounding box center [395, 686] width 13 height 13
checkbox input "true"
click at [894, 693] on button "Send" at bounding box center [903, 690] width 57 height 32
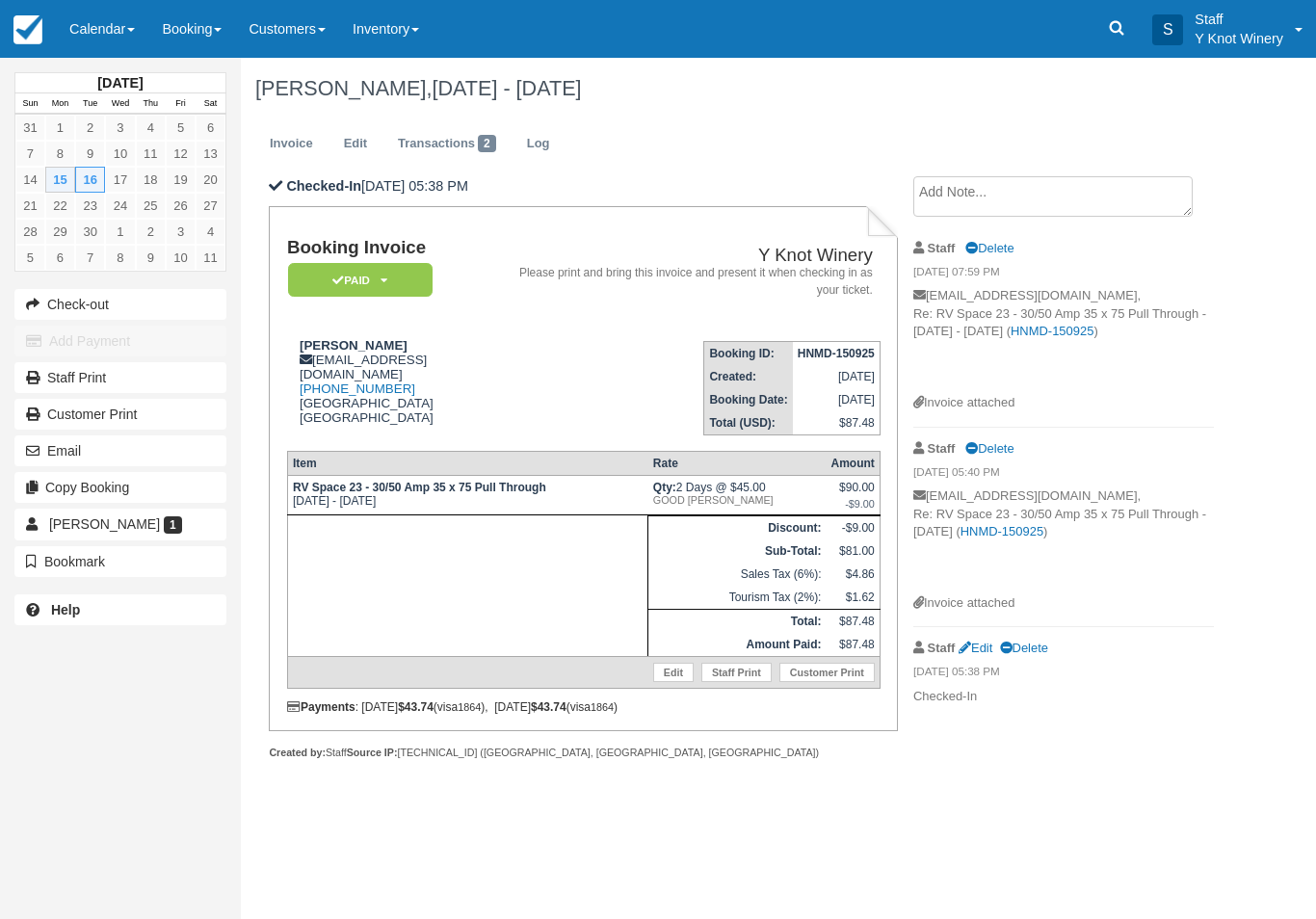
click at [85, 16] on link "Calendar" at bounding box center [102, 29] width 92 height 58
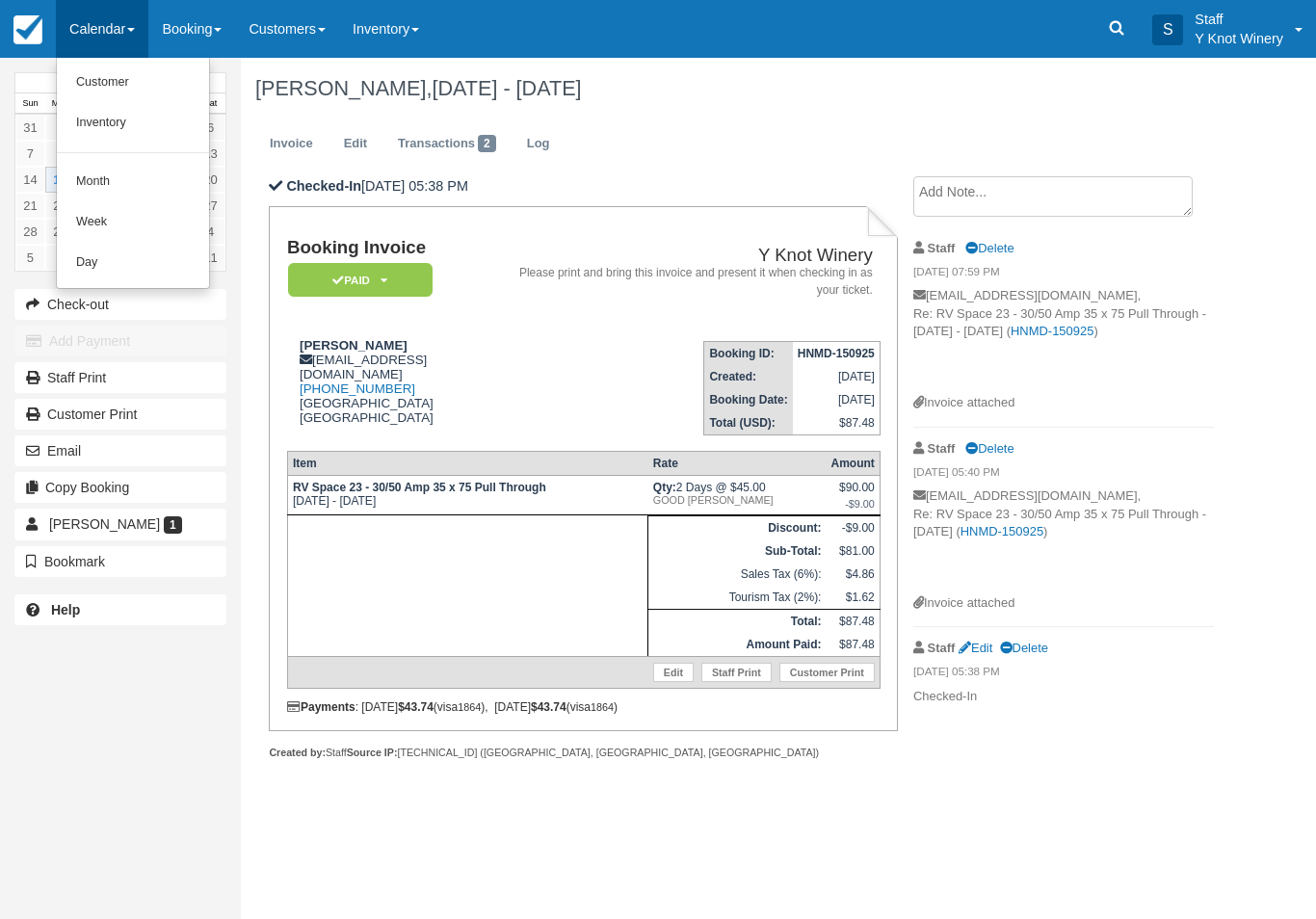
click at [98, 73] on link "Customer" at bounding box center [133, 83] width 152 height 40
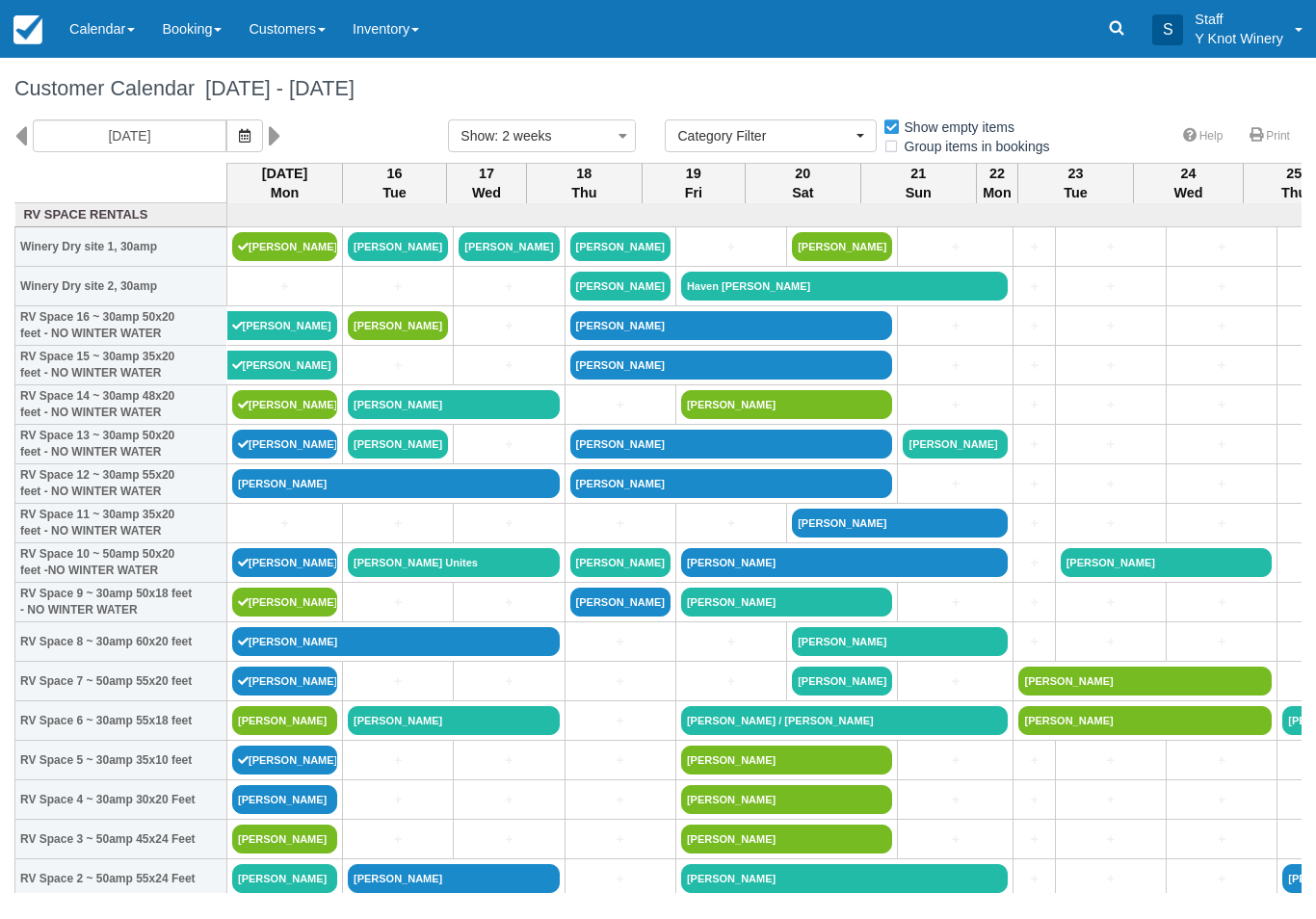
select select
